Goal: Task Accomplishment & Management: Complete application form

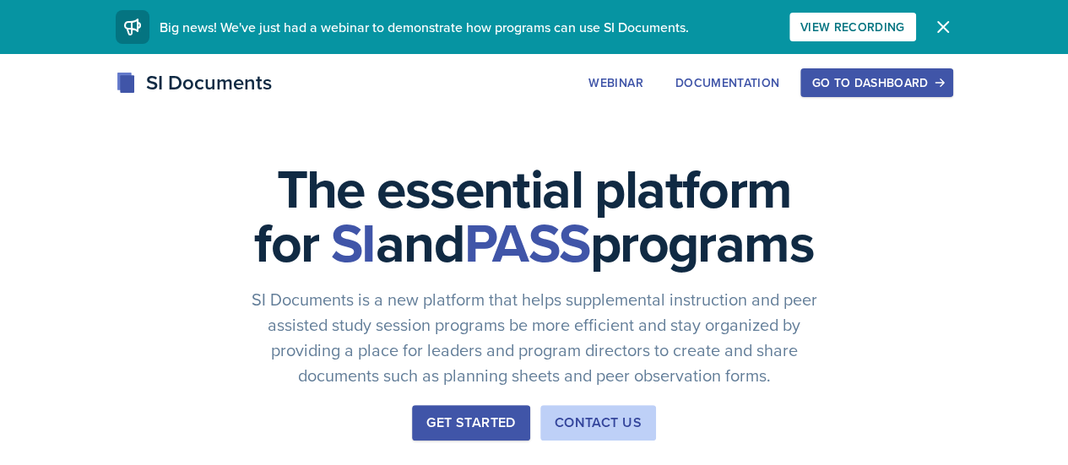
click at [941, 79] on div "Go to Dashboard" at bounding box center [876, 83] width 130 height 14
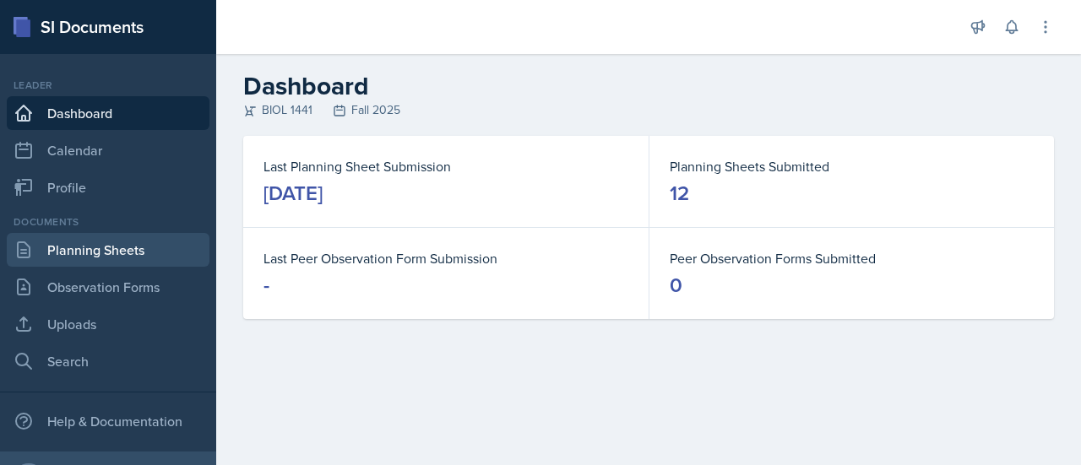
click at [106, 255] on link "Planning Sheets" at bounding box center [108, 250] width 203 height 34
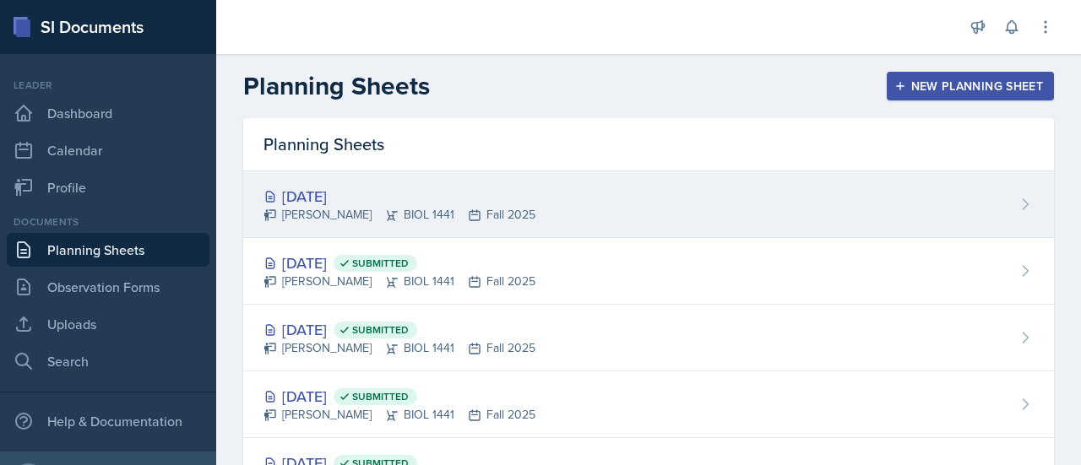
click at [350, 187] on div "[DATE]" at bounding box center [399, 196] width 272 height 23
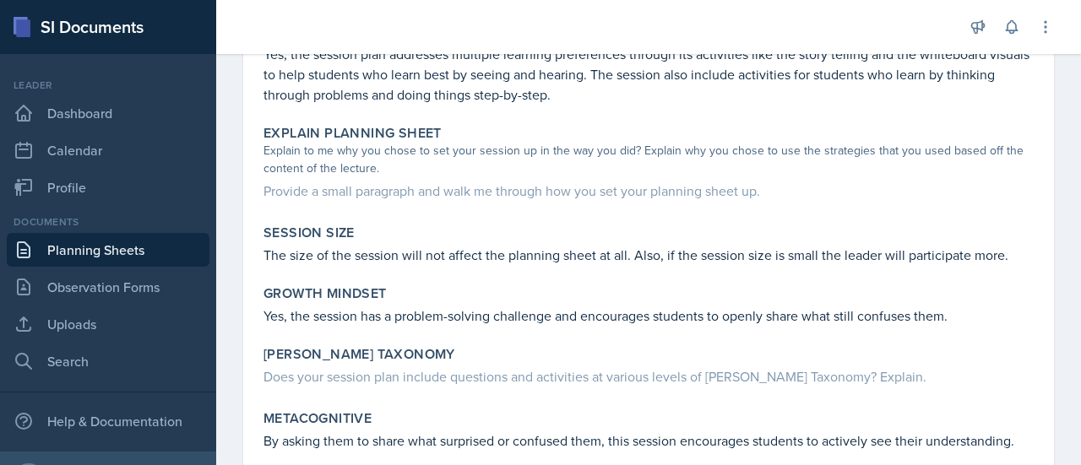
scroll to position [1370, 0]
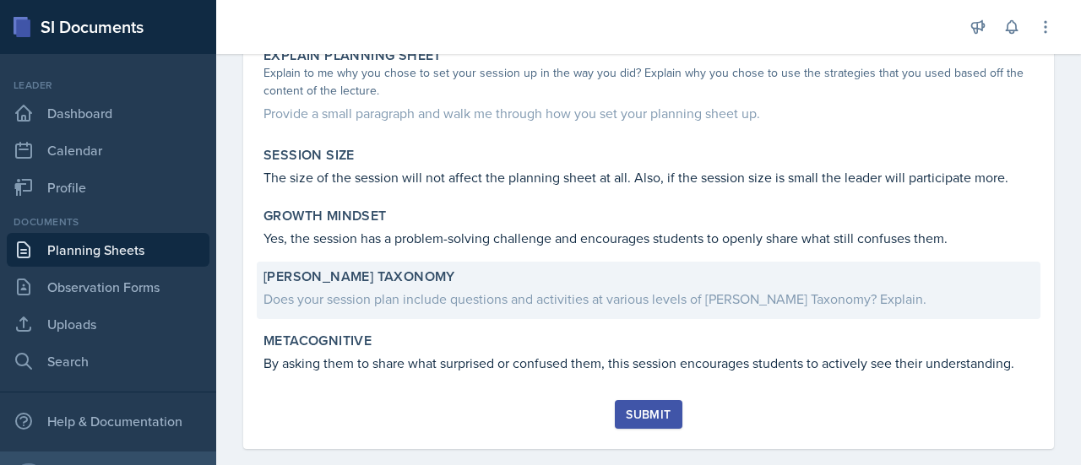
click at [493, 285] on div "Does your session plan include questions and activities at various levels of [P…" at bounding box center [648, 297] width 770 height 24
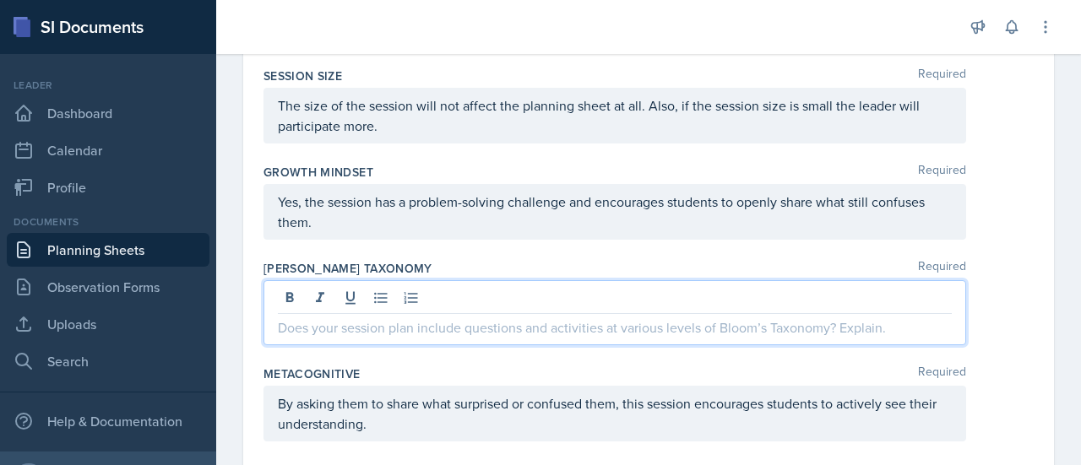
scroll to position [1716, 0]
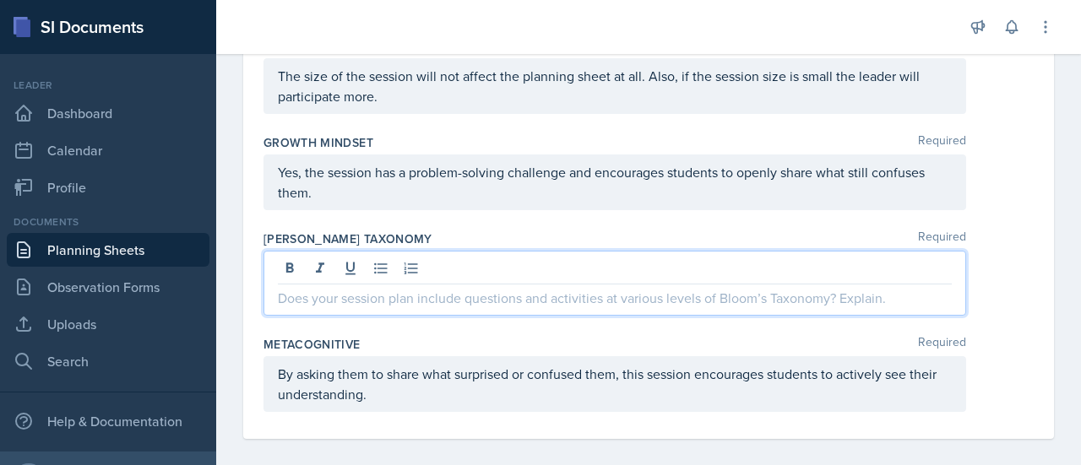
click at [306, 295] on p at bounding box center [615, 298] width 674 height 20
click at [649, 294] on p "Yes I have used remebering, understanding, applying and analayzing from the blo…" at bounding box center [615, 298] width 674 height 20
click at [407, 294] on p "Yes I have used remebering, understanding, applying and analyzing from the bloo…" at bounding box center [615, 298] width 674 height 20
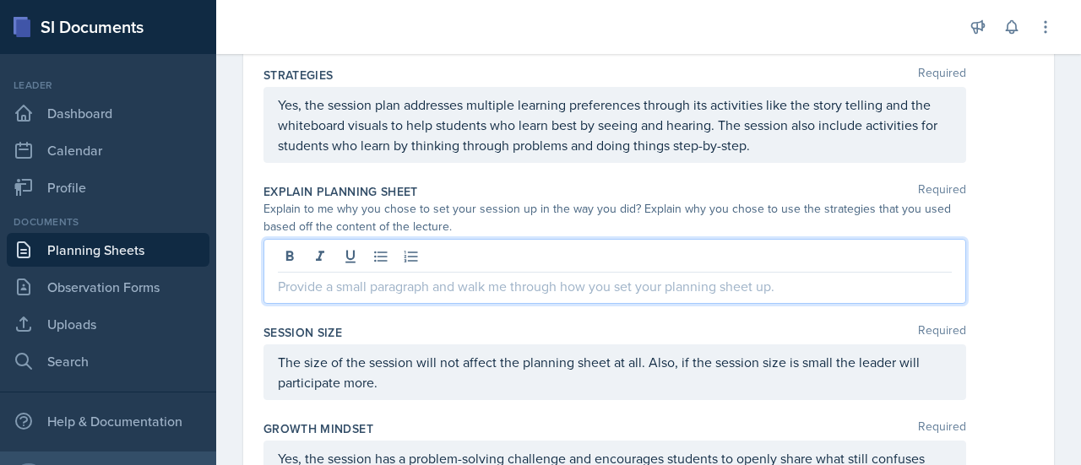
scroll to position [1489, 0]
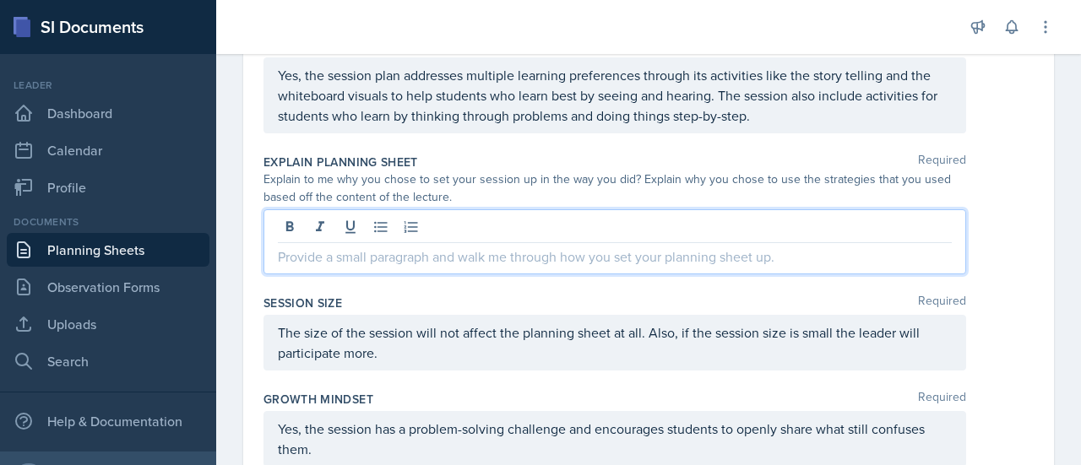
click at [493, 252] on p at bounding box center [615, 257] width 674 height 20
click at [345, 254] on p "I chose tomplan this session this way as the topic is vast and can be confusing…" at bounding box center [615, 257] width 674 height 20
click at [775, 251] on p "I chose to plan this session this way as the topic is vast and can be confusing…" at bounding box center [615, 257] width 674 height 20
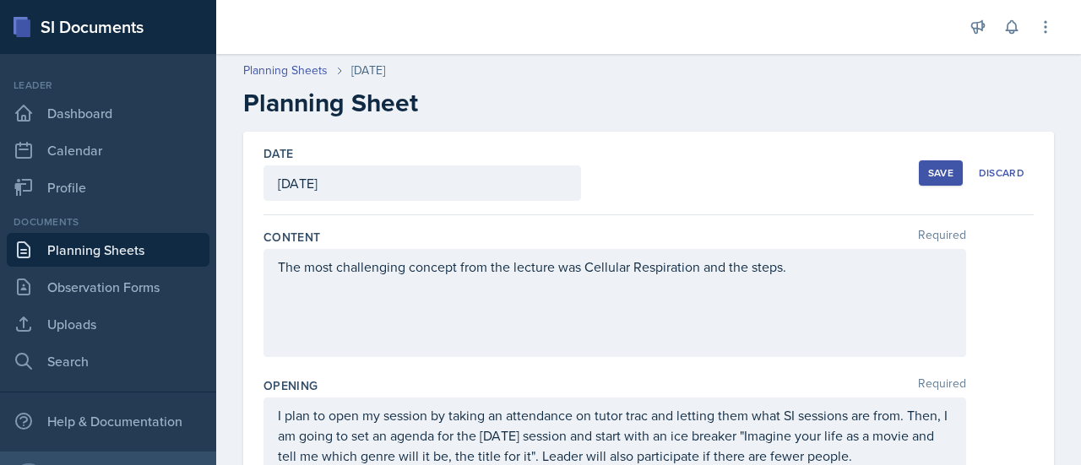
scroll to position [0, 0]
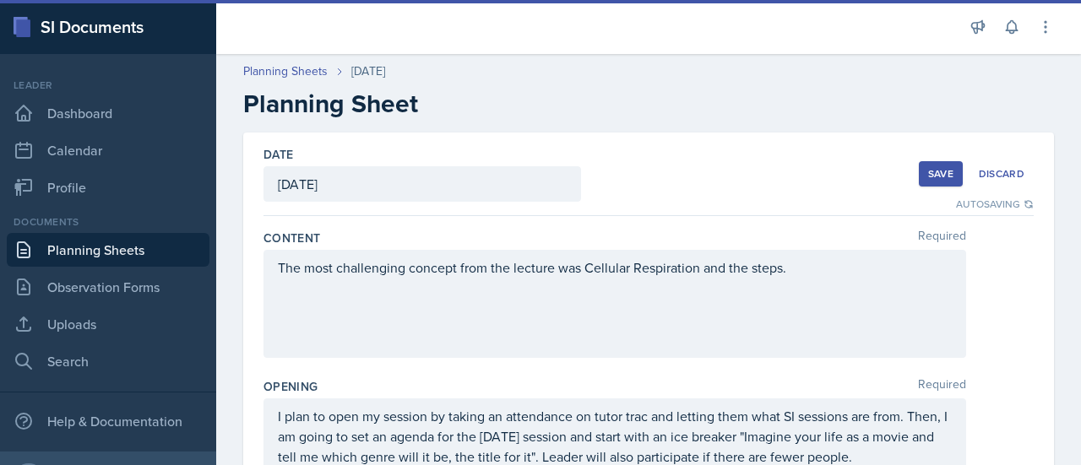
click at [929, 167] on div "Save" at bounding box center [940, 174] width 25 height 14
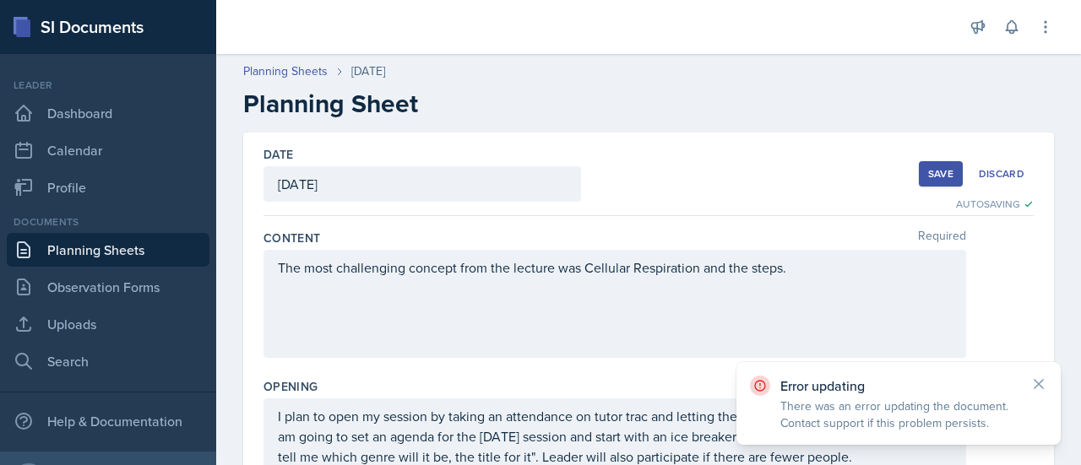
click at [932, 170] on div "Save" at bounding box center [940, 174] width 25 height 14
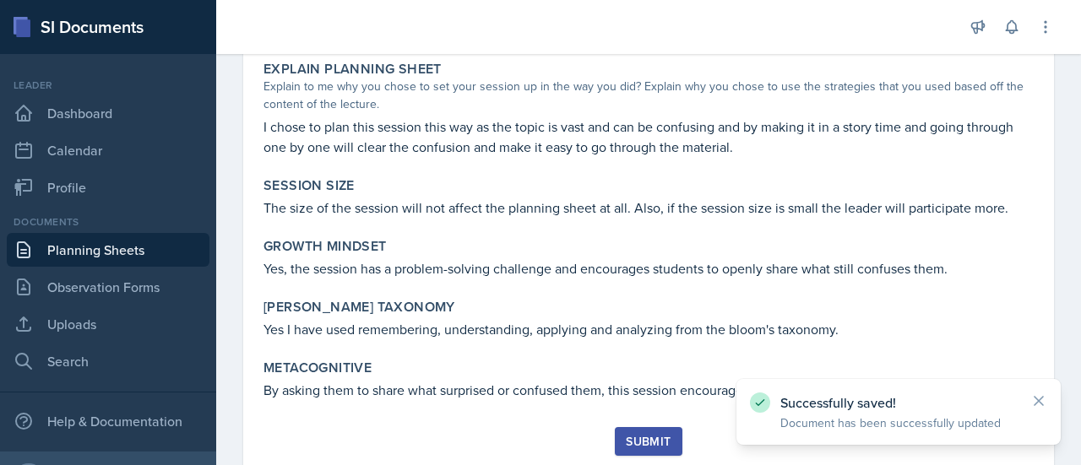
scroll to position [1384, 0]
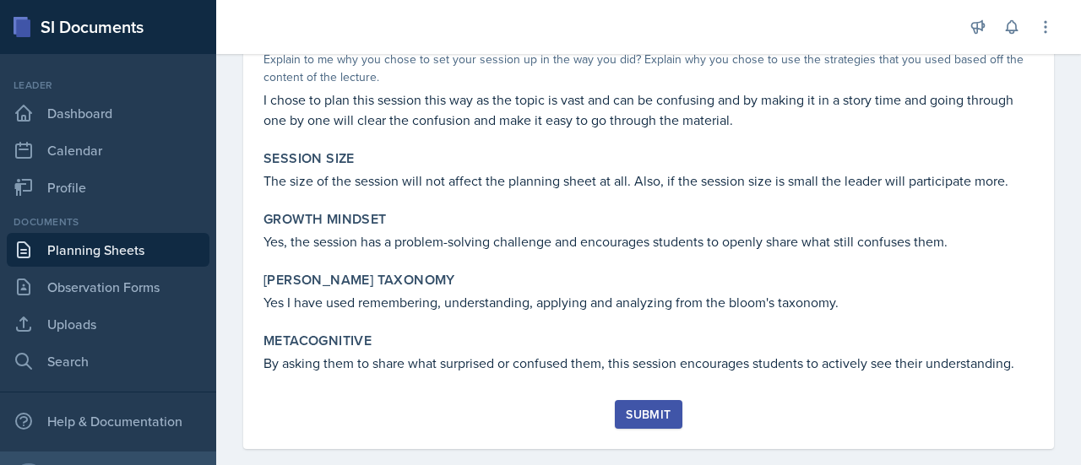
click at [643, 408] on div "Submit" at bounding box center [648, 415] width 45 height 14
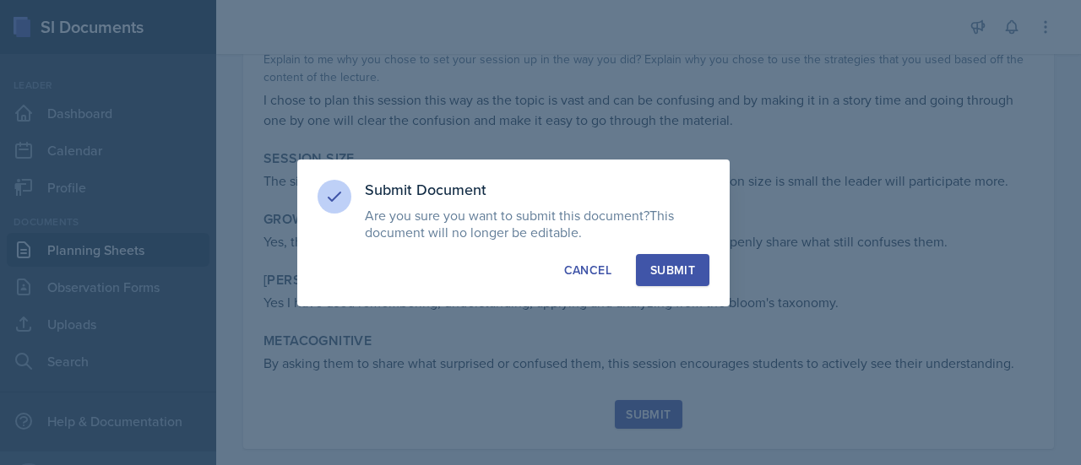
click at [664, 278] on button "Submit" at bounding box center [672, 270] width 73 height 32
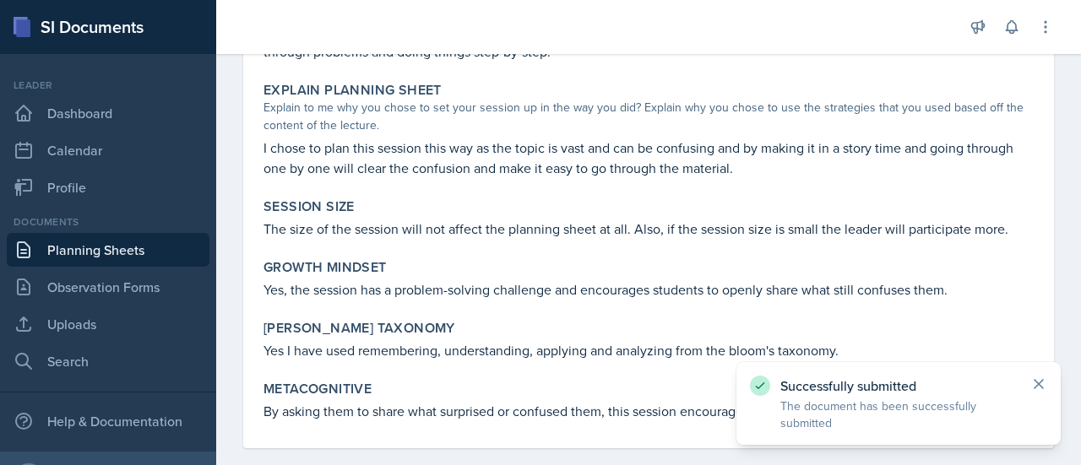
click at [1032, 389] on icon at bounding box center [1038, 384] width 17 height 17
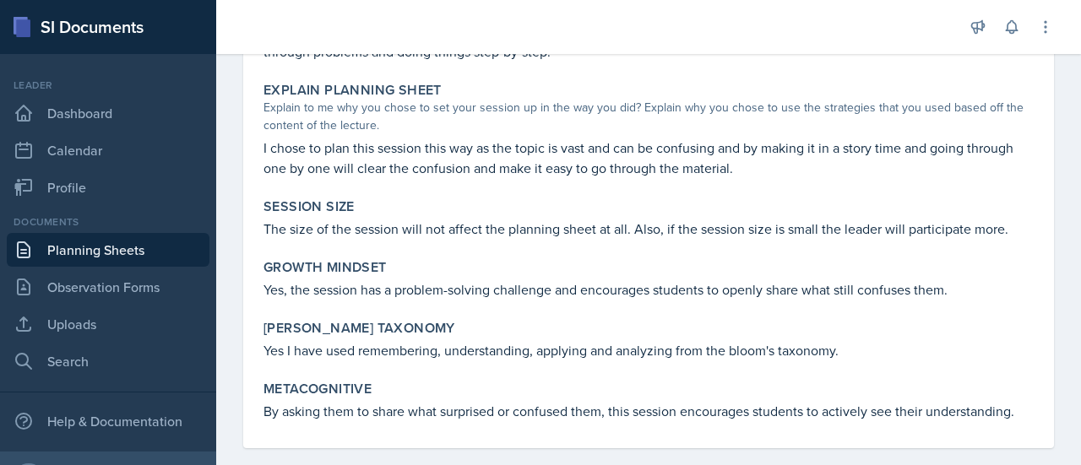
click at [103, 256] on link "Planning Sheets" at bounding box center [108, 250] width 203 height 34
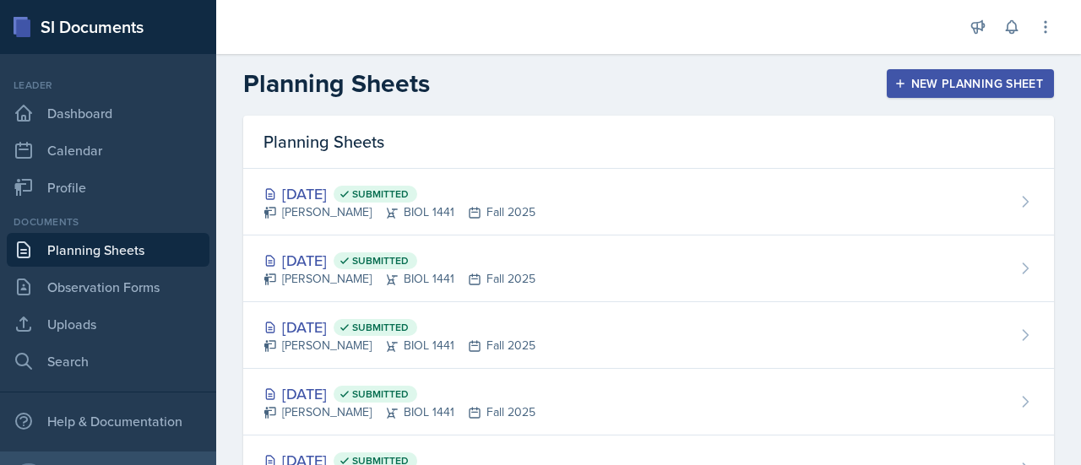
scroll to position [2, 0]
